Goal: Transaction & Acquisition: Download file/media

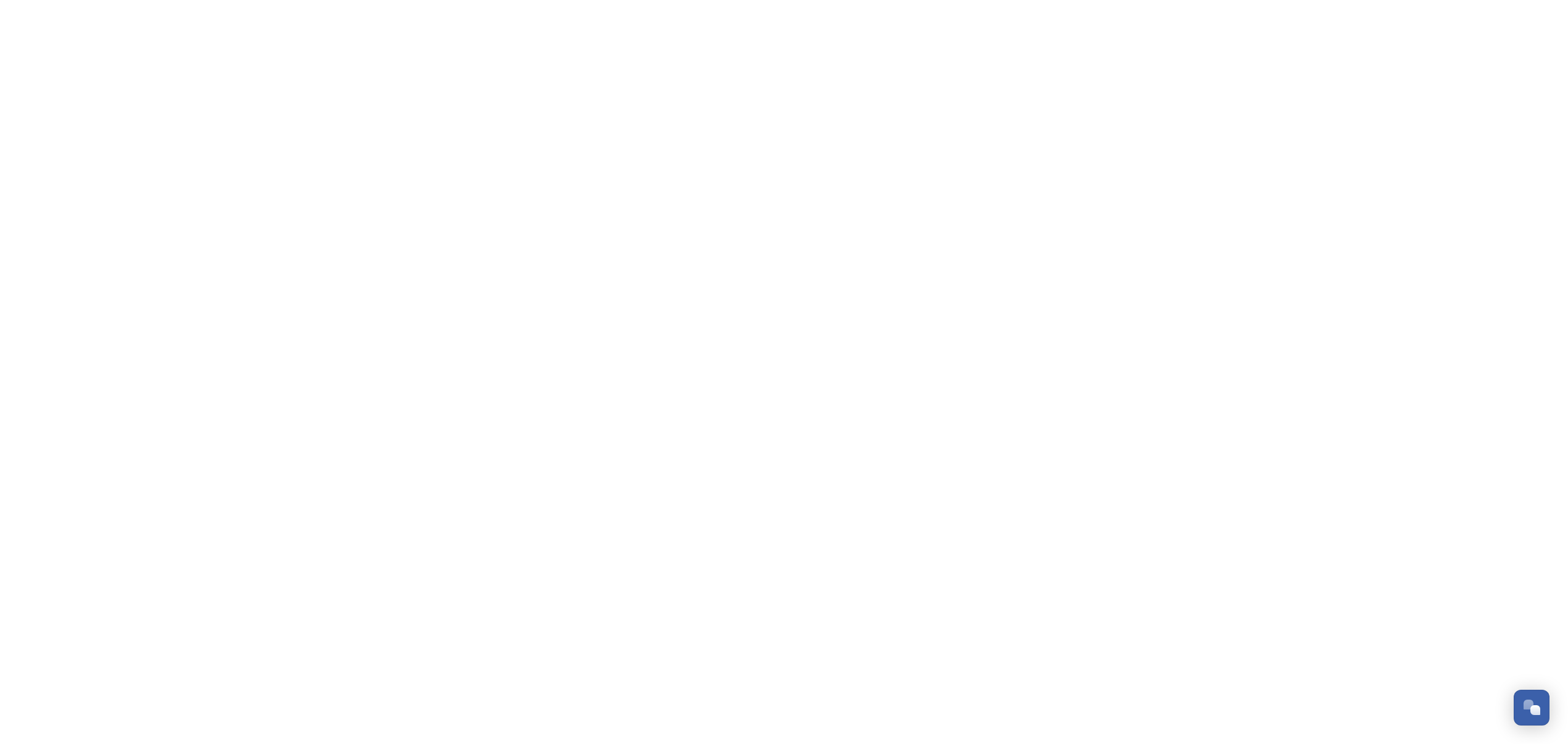
click at [501, 0] on html "Dismiss GoSquared Assistant Chat with SnapSea Team GoSquared Assistant Submit G…" at bounding box center [784, 0] width 1568 height 0
click at [996, 0] on html "Dismiss GoSquared Assistant Chat with SnapSea Team GoSquared Assistant Submit G…" at bounding box center [784, 0] width 1568 height 0
click at [1522, 708] on div "Open Chat" at bounding box center [1527, 704] width 10 height 10
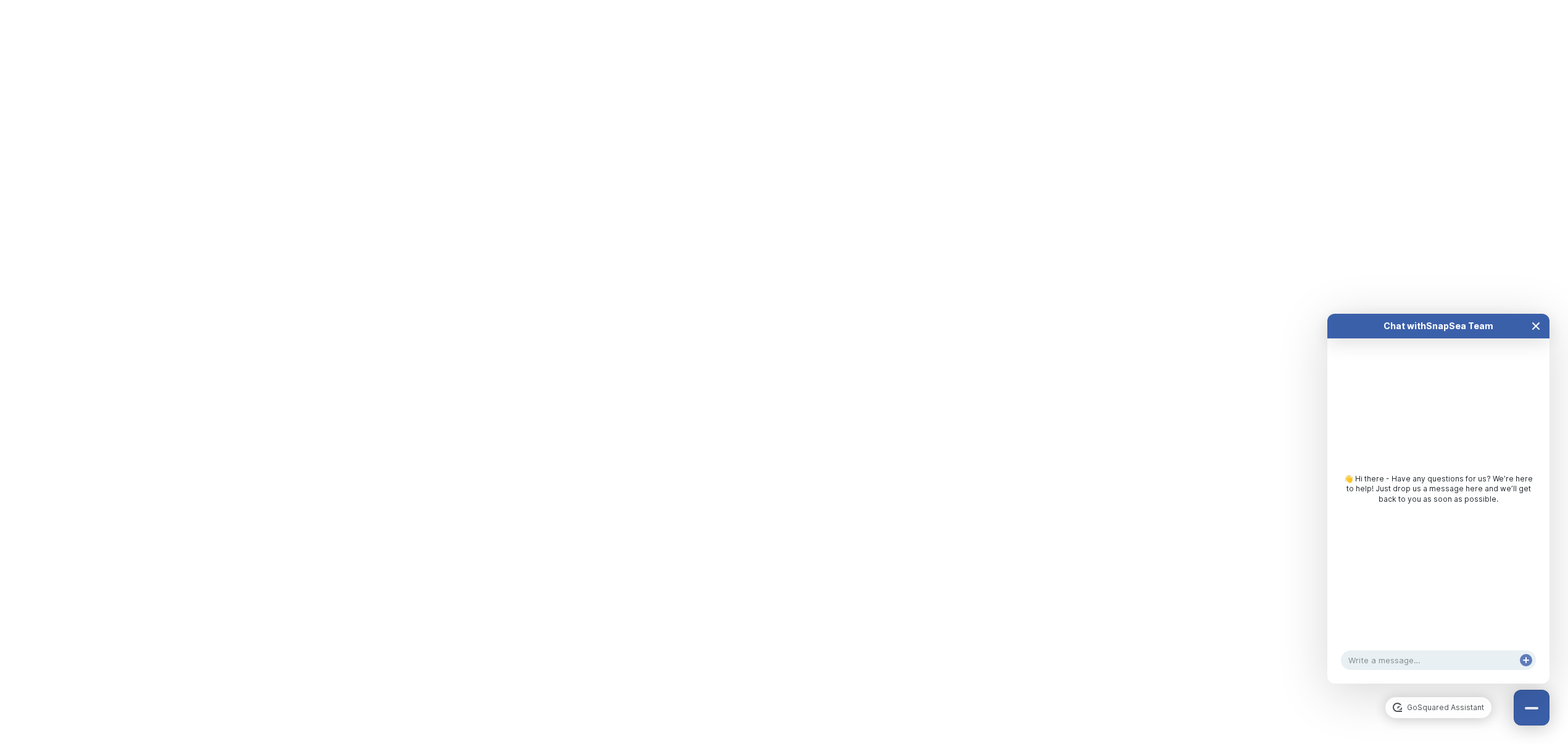
click at [1538, 328] on icon "Close Chat" at bounding box center [1536, 326] width 6 height 6
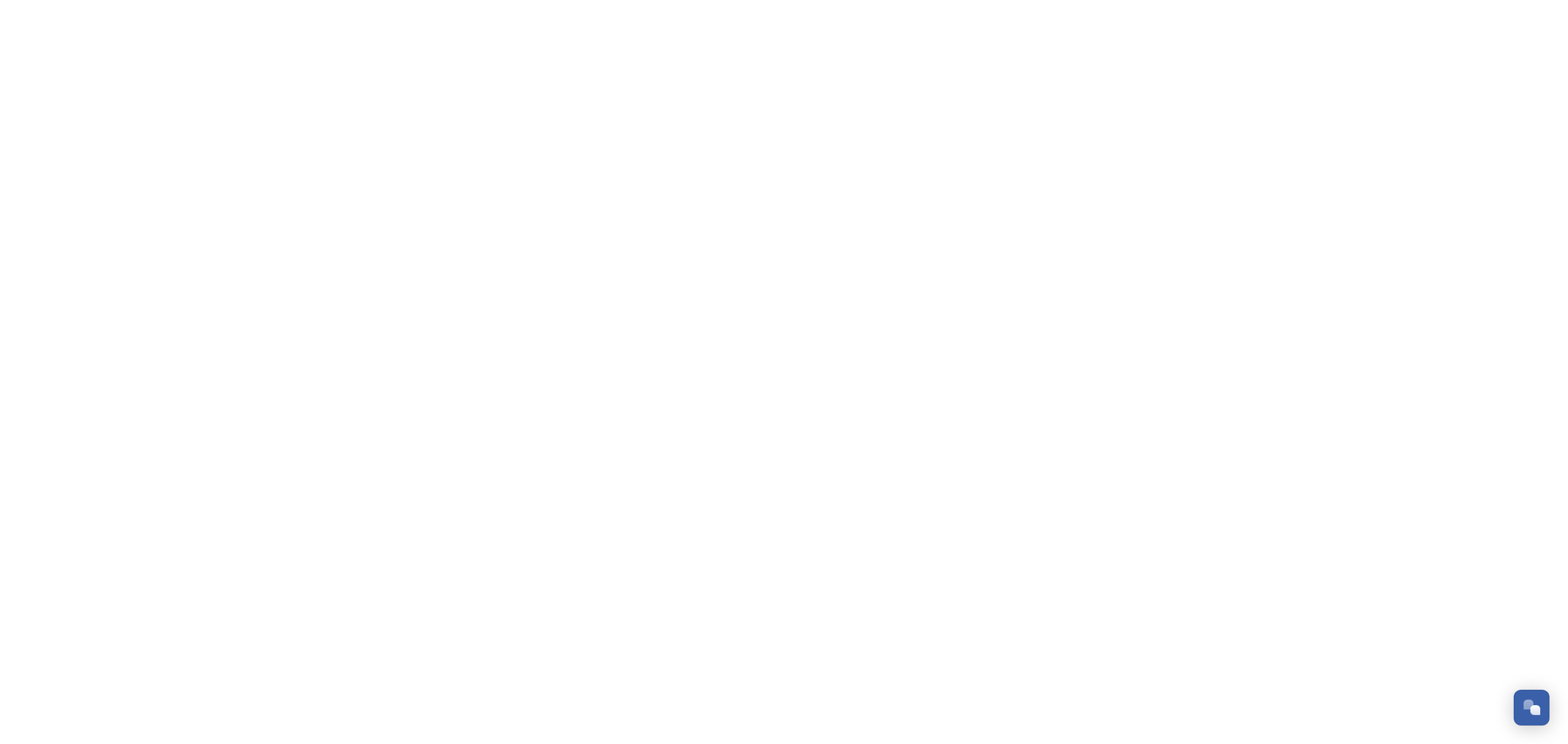
drag, startPoint x: 646, startPoint y: 217, endPoint x: 654, endPoint y: 217, distance: 8.0
click at [646, 0] on html "Dismiss GoSquared Assistant Chat with SnapSea Team GoSquared Assistant Submit G…" at bounding box center [784, 0] width 1568 height 0
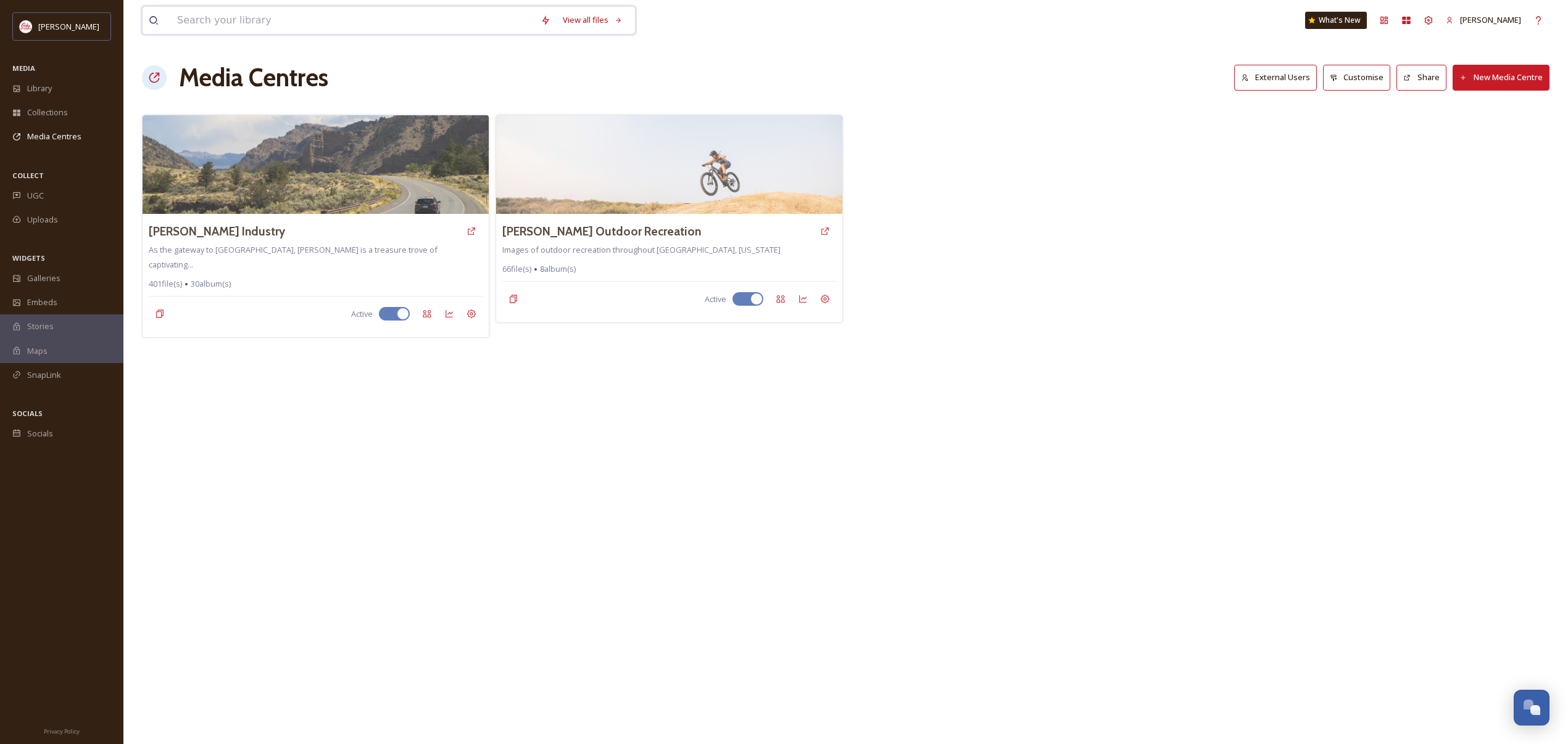
click at [277, 10] on input at bounding box center [352, 20] width 363 height 27
type input "art week"
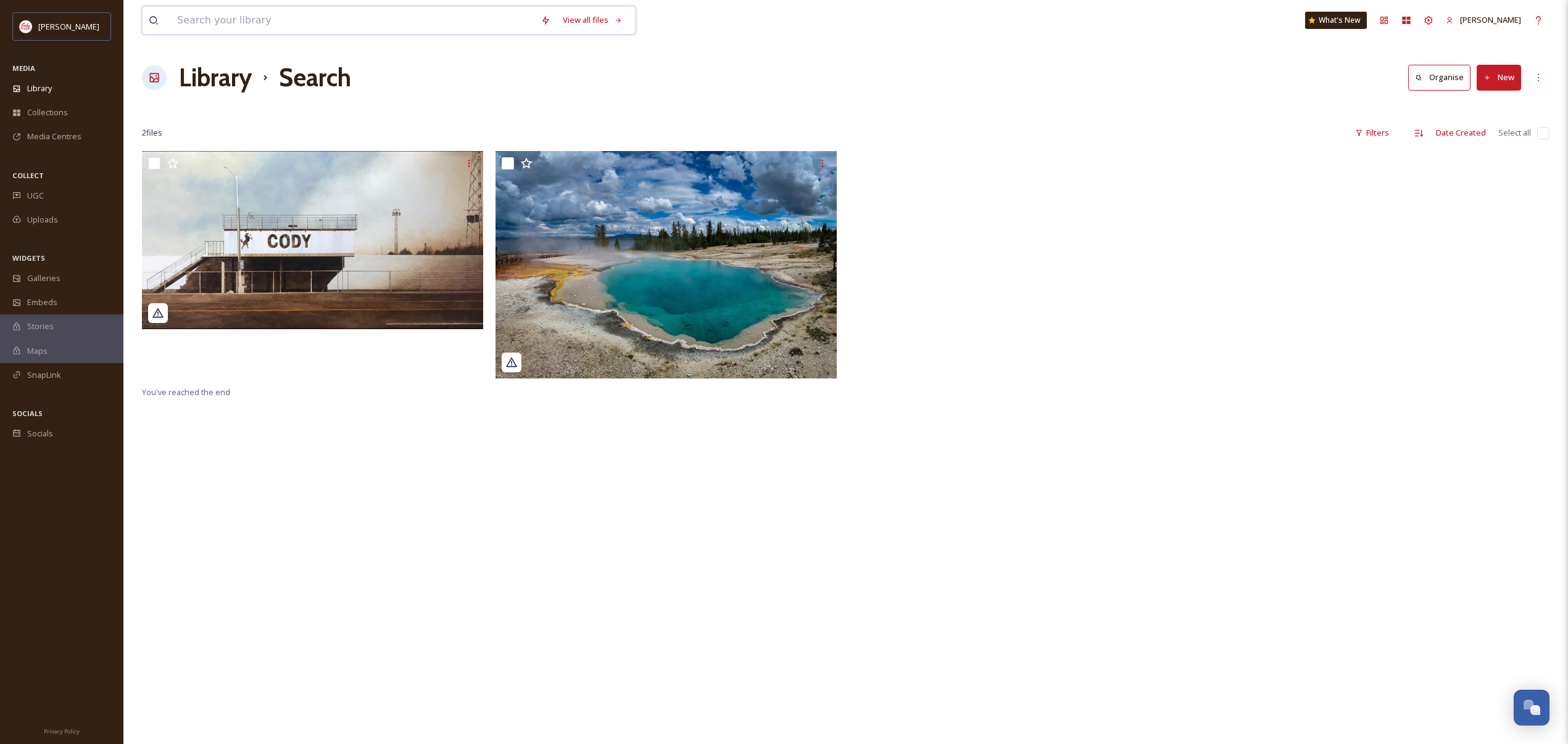
click at [322, 20] on input at bounding box center [352, 20] width 363 height 27
type input "rendezvous"
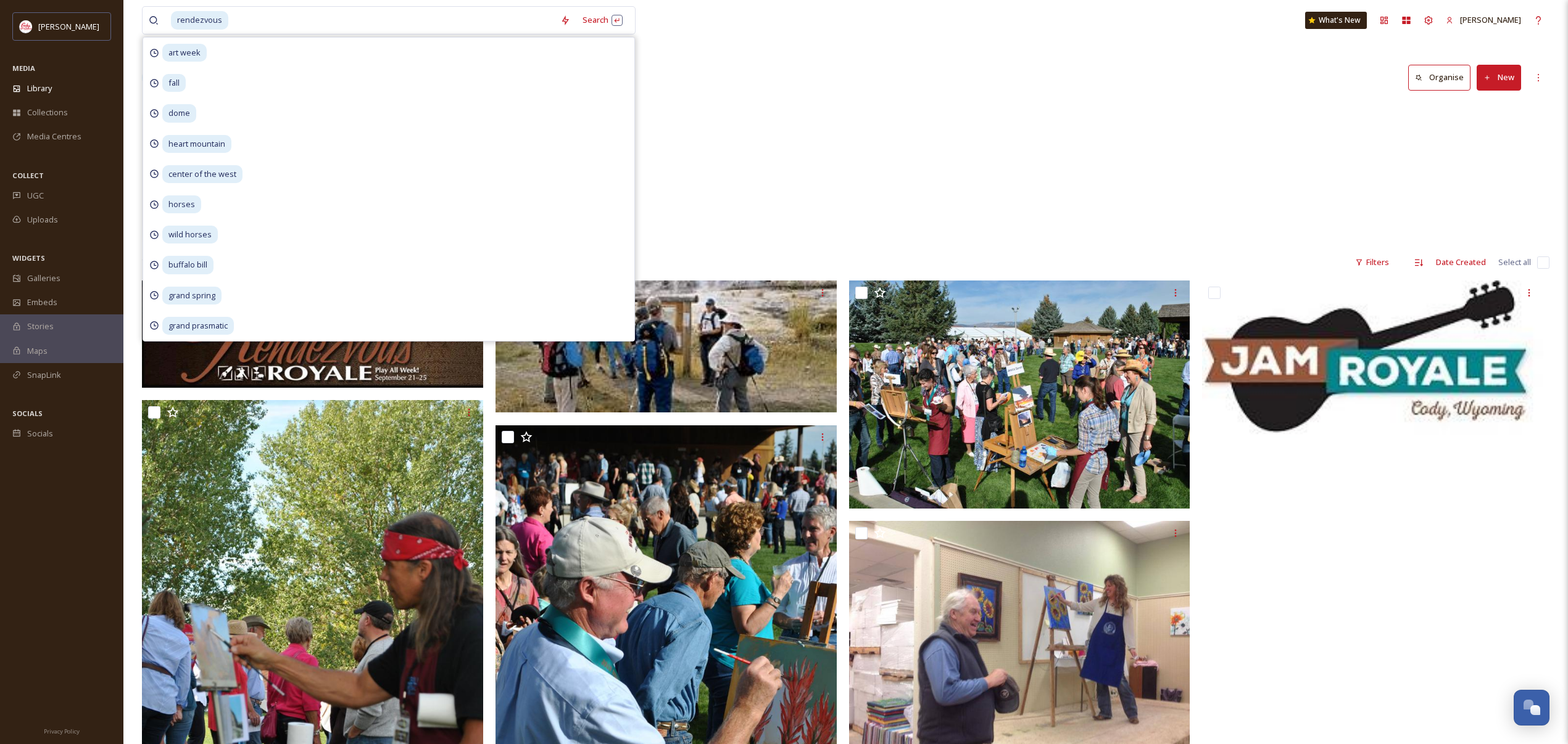
click at [816, 153] on div "Events Rendezvous Royale 5 items" at bounding box center [845, 173] width 1408 height 142
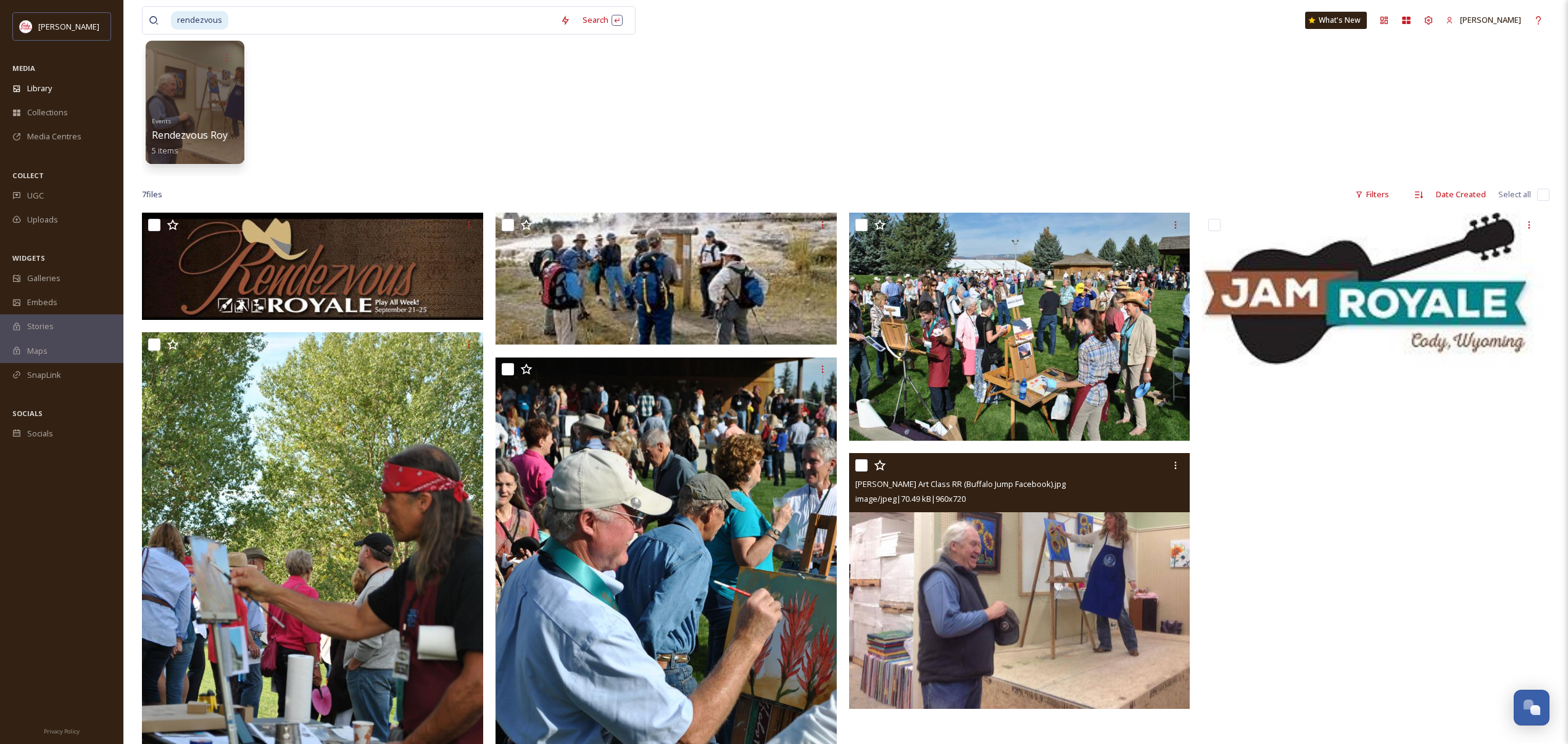
scroll to position [70, 0]
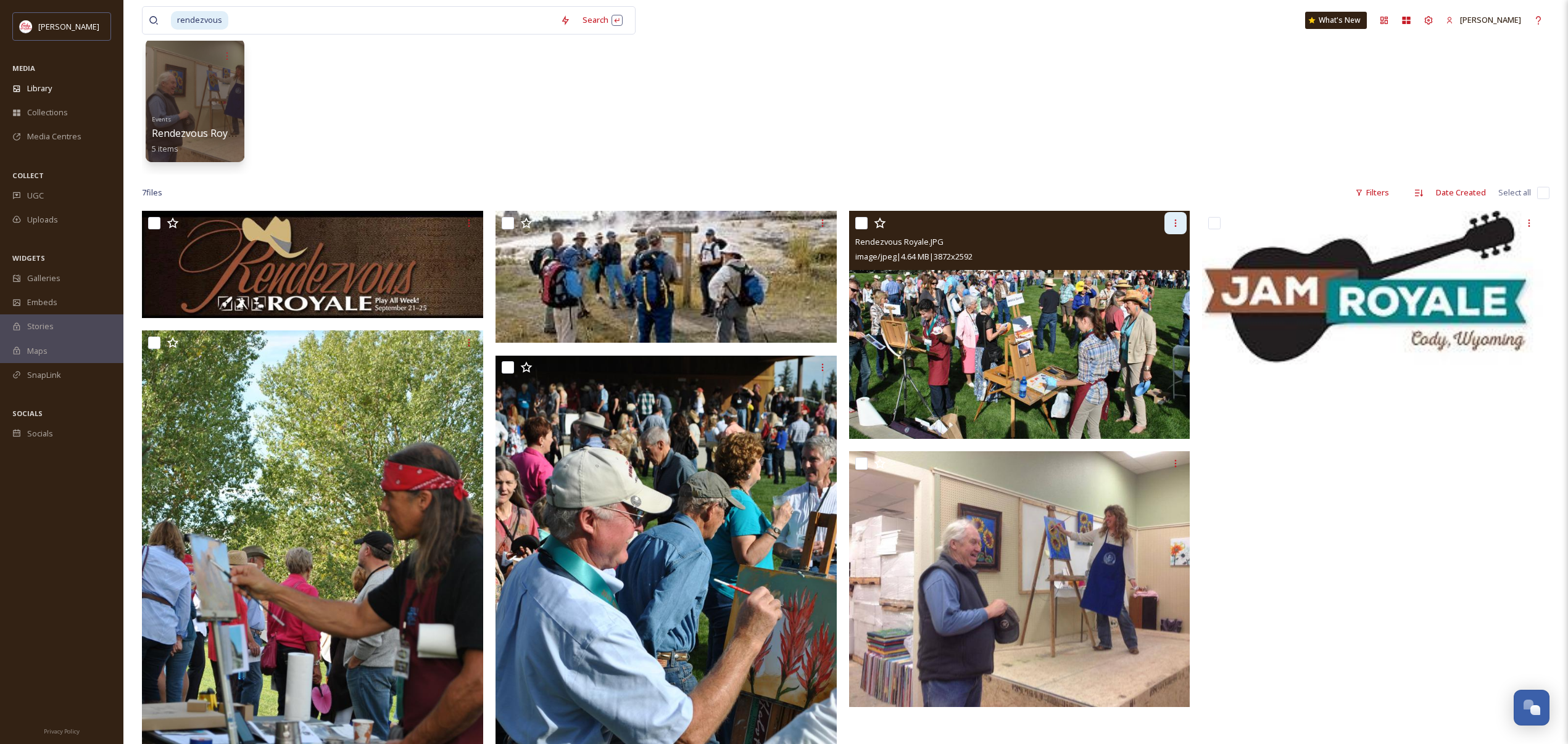
click at [1173, 224] on icon at bounding box center [1175, 223] width 10 height 10
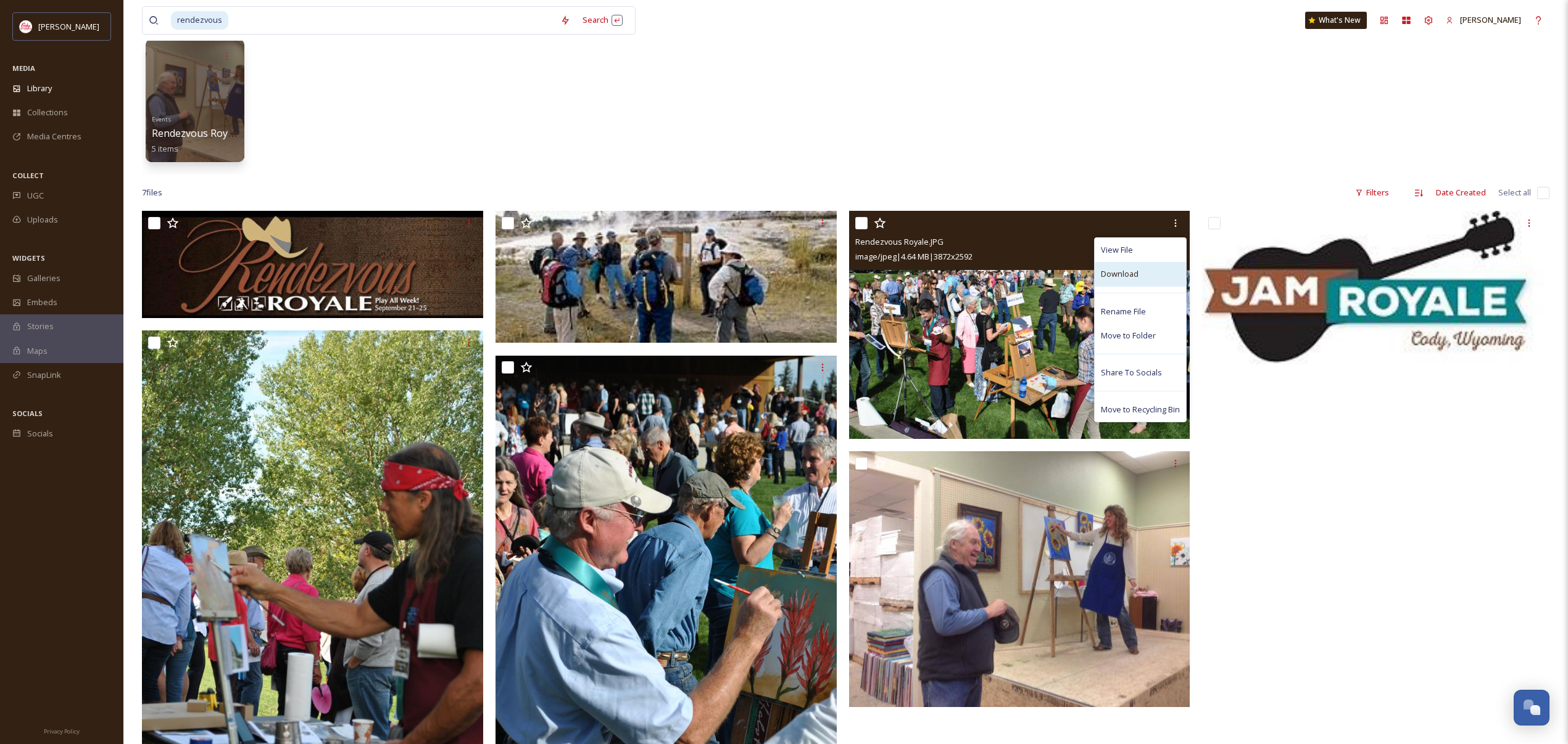
click at [1142, 269] on div "Download" at bounding box center [1141, 274] width 91 height 24
